Goal: Transaction & Acquisition: Purchase product/service

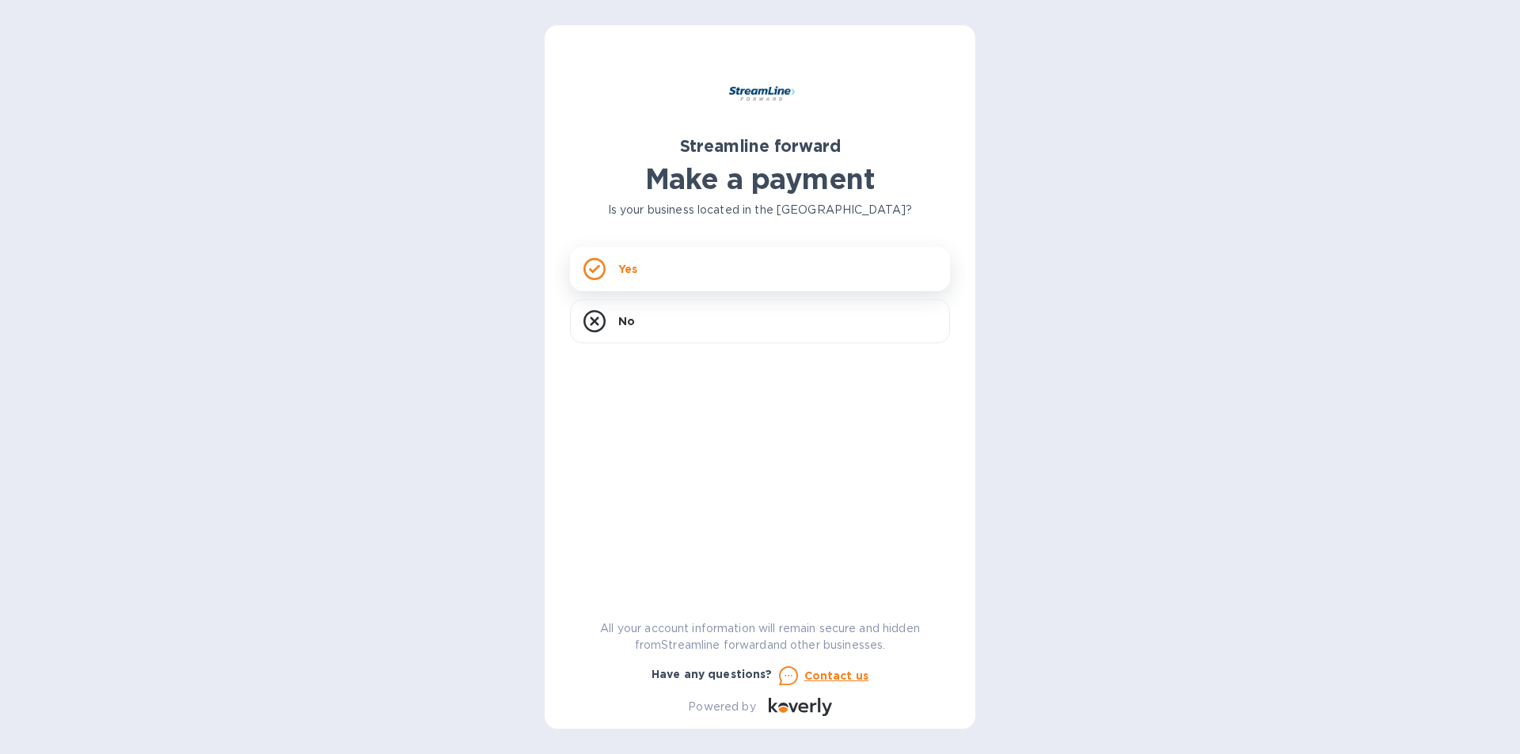
click at [736, 275] on div "Yes" at bounding box center [760, 269] width 380 height 44
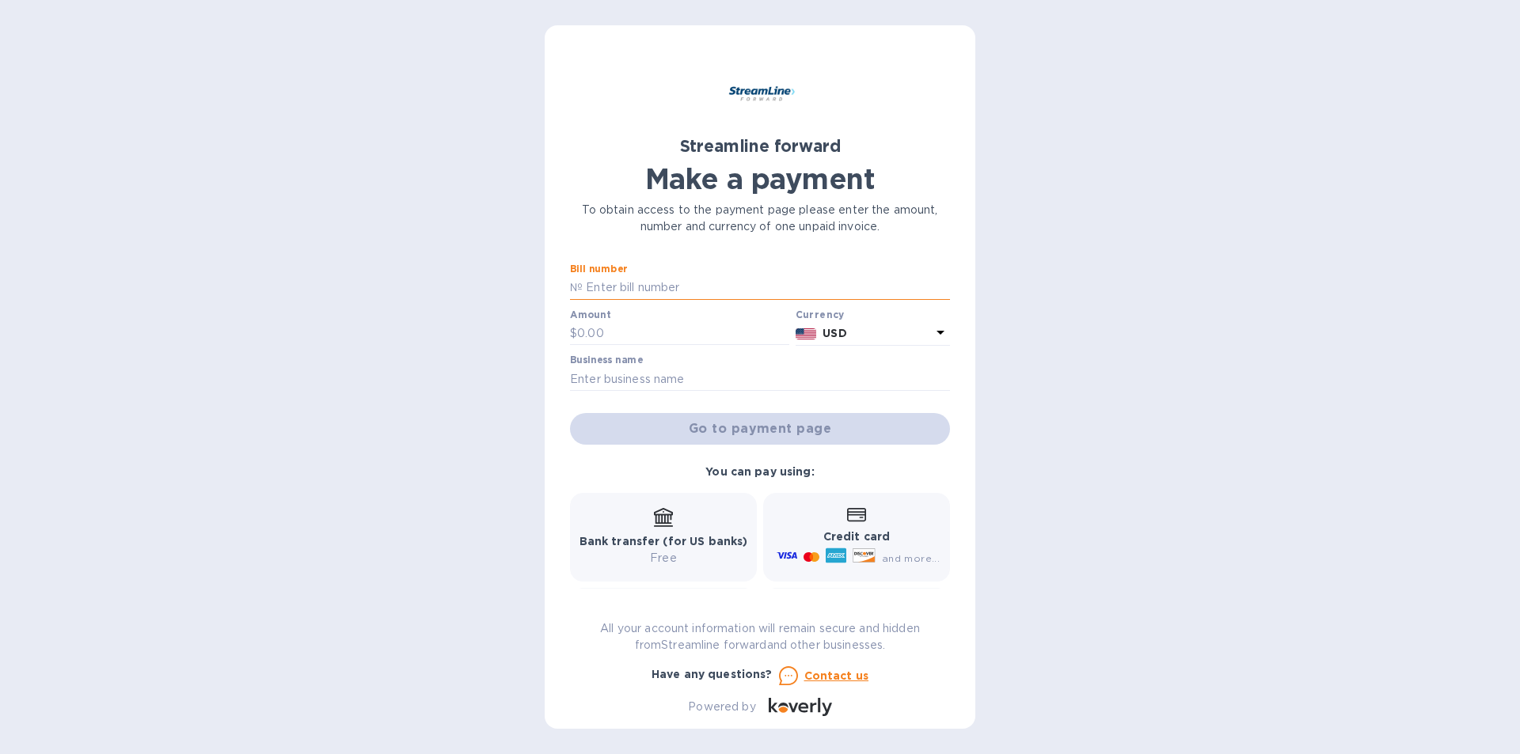
click at [678, 284] on input "text" at bounding box center [766, 288] width 367 height 24
type input "1116"
click at [638, 323] on input "text" at bounding box center [683, 334] width 212 height 24
paste input "25,024.81"
type input "25,024.81"
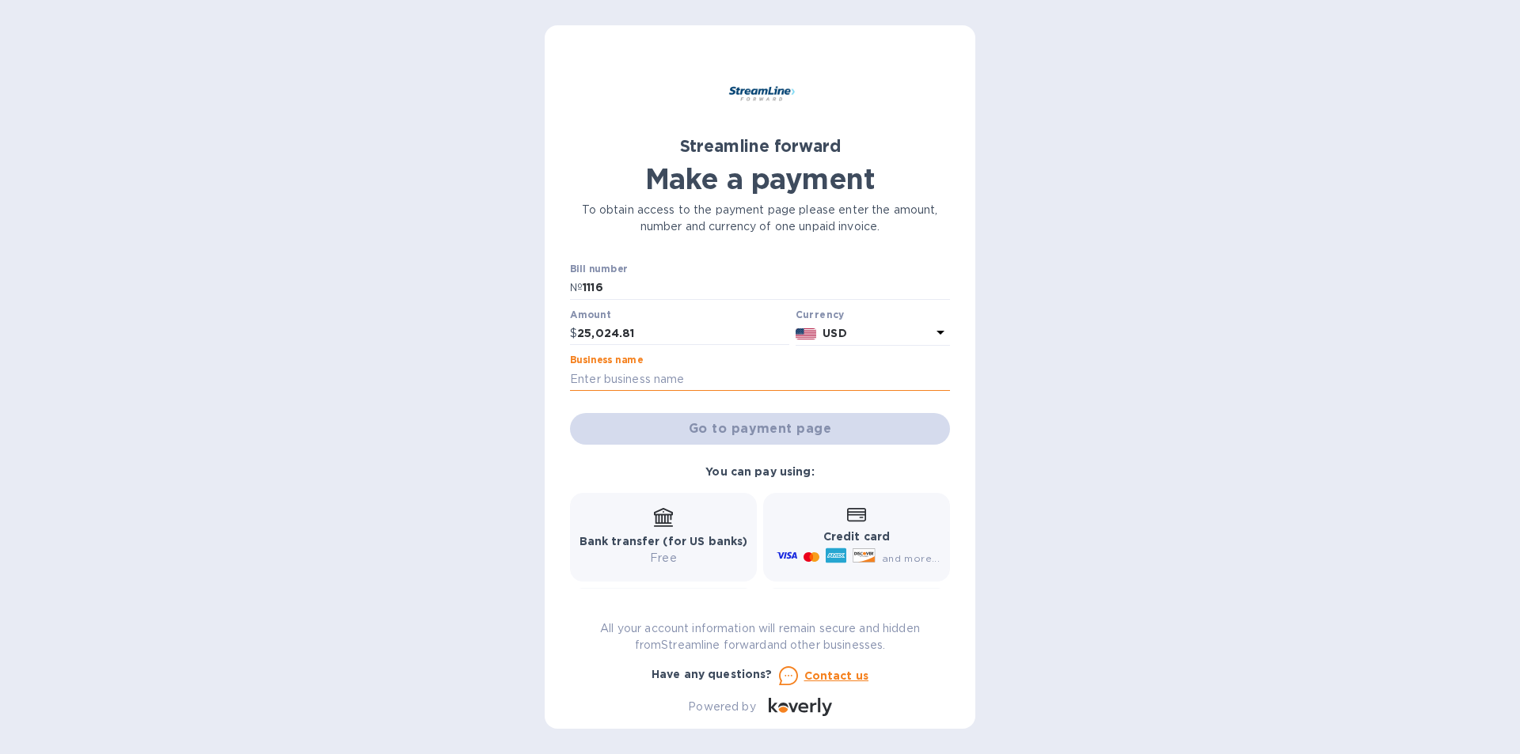
click at [650, 376] on input "text" at bounding box center [760, 379] width 380 height 24
type input "DISCOVER GROUP"
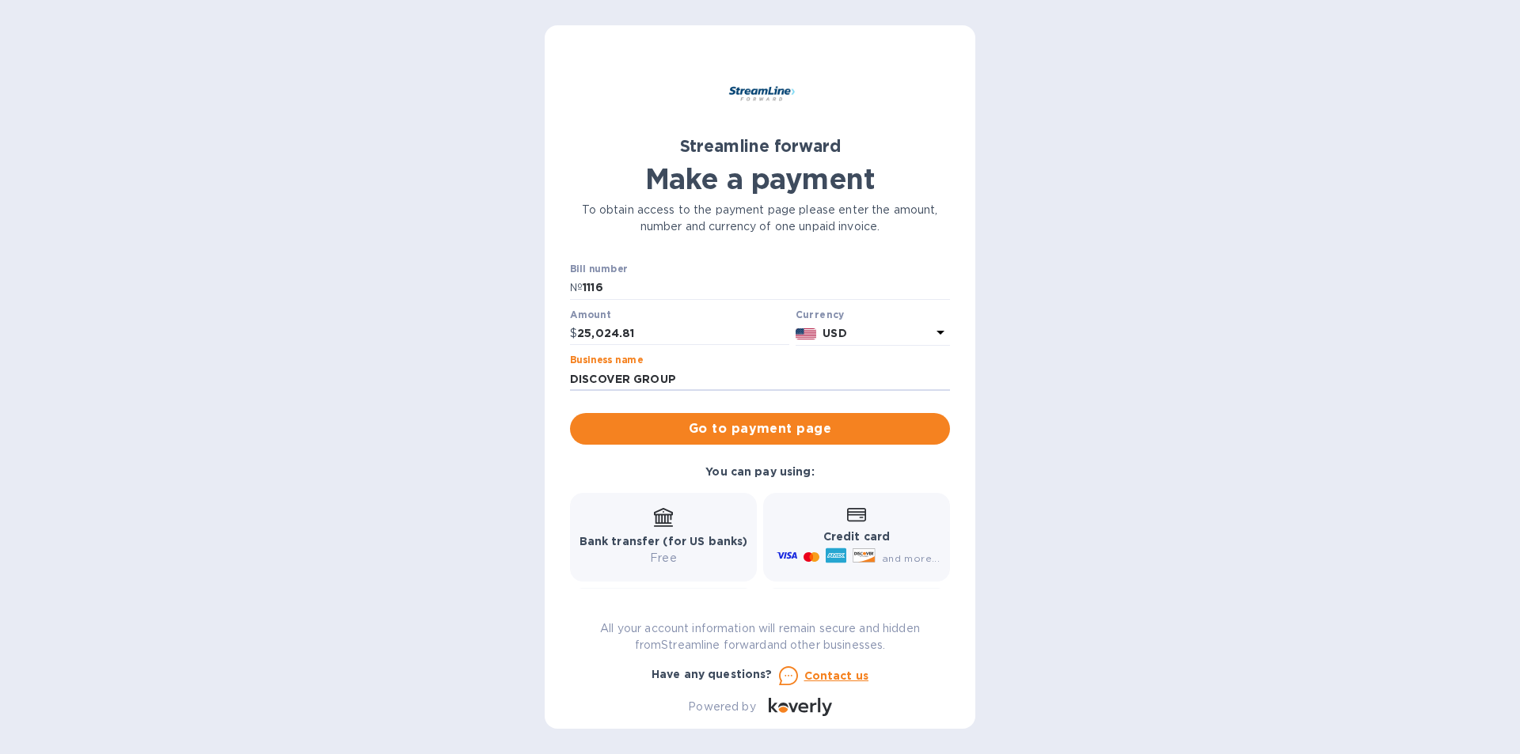
click at [865, 530] on p "Credit card" at bounding box center [856, 537] width 166 height 17
click at [843, 442] on button "Go to payment page" at bounding box center [760, 429] width 380 height 32
